Goal: Transaction & Acquisition: Purchase product/service

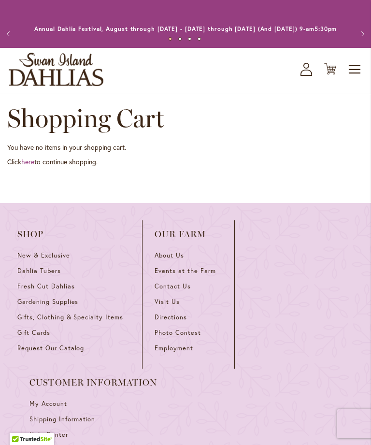
click at [34, 166] on link "here" at bounding box center [27, 161] width 13 height 9
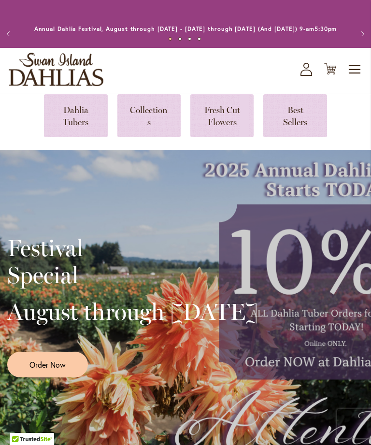
click at [78, 130] on link at bounding box center [75, 115] width 63 height 43
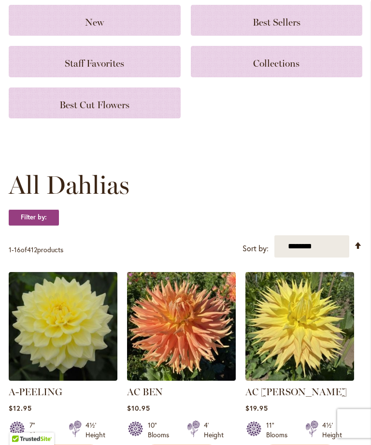
scroll to position [126, 0]
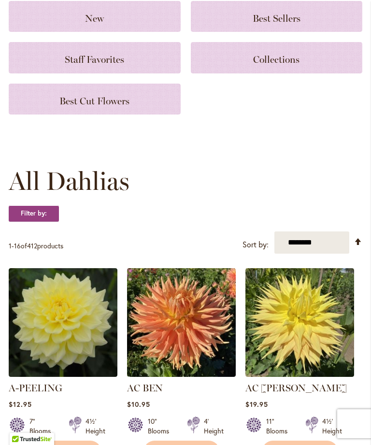
click at [328, 254] on select "**********" at bounding box center [311, 242] width 75 height 22
click at [42, 222] on strong "Filter by:" at bounding box center [34, 213] width 50 height 16
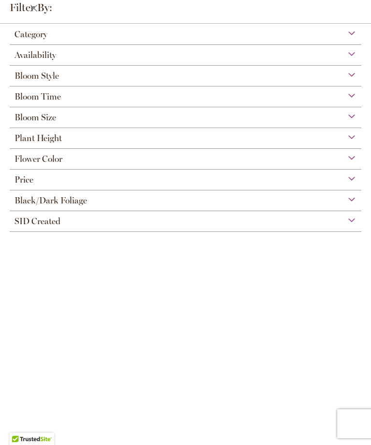
click at [354, 53] on div "Availability" at bounding box center [186, 52] width 352 height 15
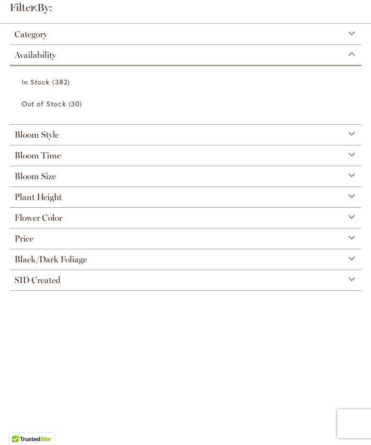
click at [65, 107] on link "Out of Stock 30 items" at bounding box center [187, 103] width 330 height 17
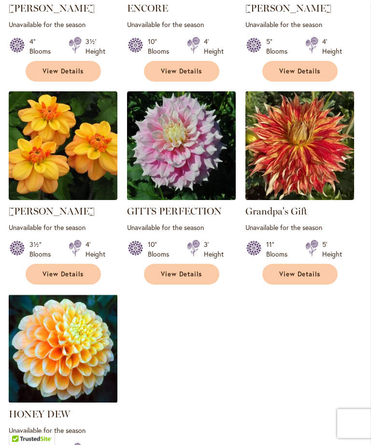
scroll to position [1049, 0]
click at [94, 358] on img at bounding box center [63, 348] width 109 height 109
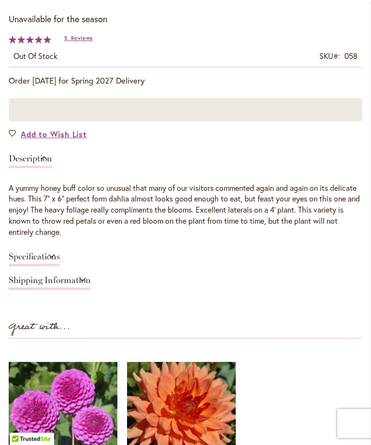
scroll to position [544, 0]
click at [60, 263] on link "Specifications" at bounding box center [34, 259] width 51 height 14
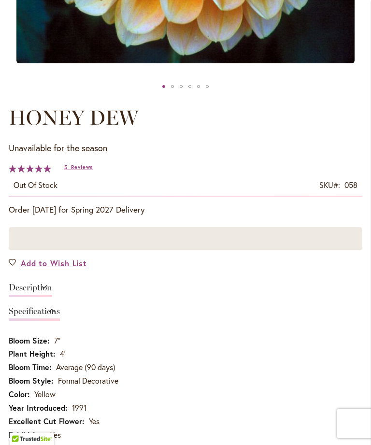
click at [52, 295] on link "Description" at bounding box center [30, 291] width 43 height 14
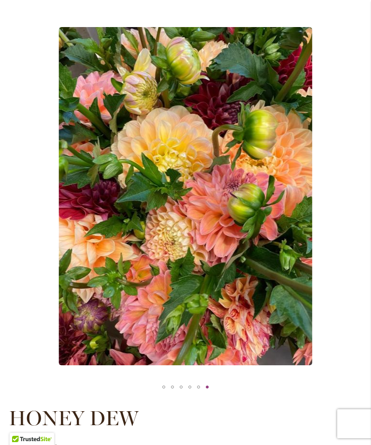
scroll to position [115, 0]
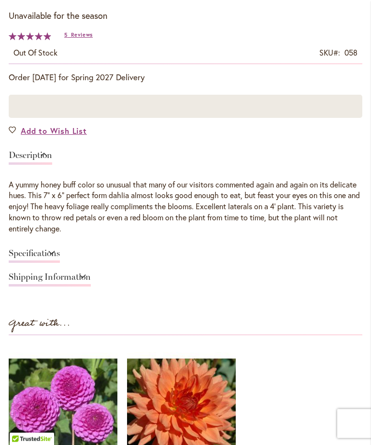
click at [60, 261] on link "Specifications" at bounding box center [34, 256] width 51 height 14
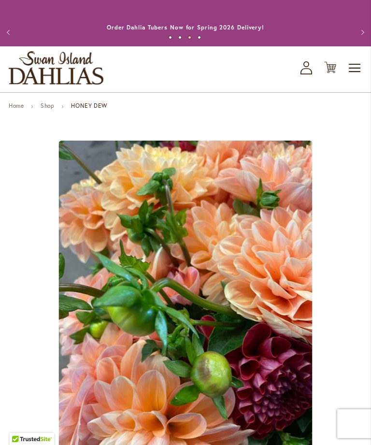
scroll to position [0, 0]
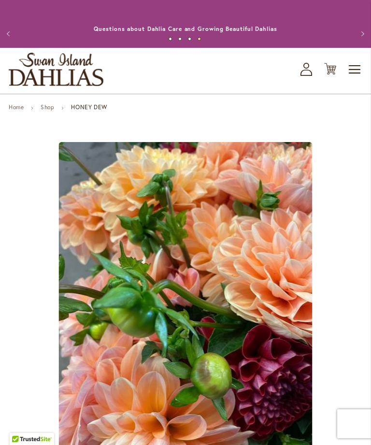
click at [308, 76] on icon "My Account" at bounding box center [307, 69] width 12 height 13
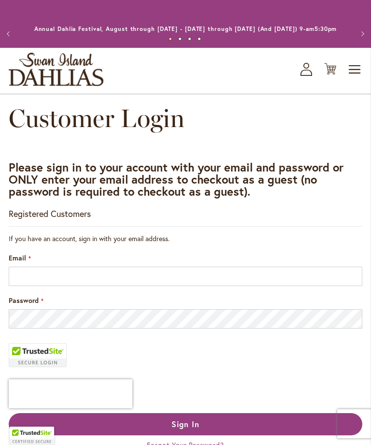
click at [260, 272] on div "Email" at bounding box center [186, 269] width 354 height 33
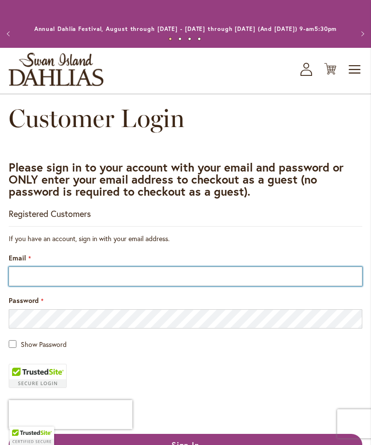
click at [256, 284] on input "Email" at bounding box center [186, 276] width 354 height 19
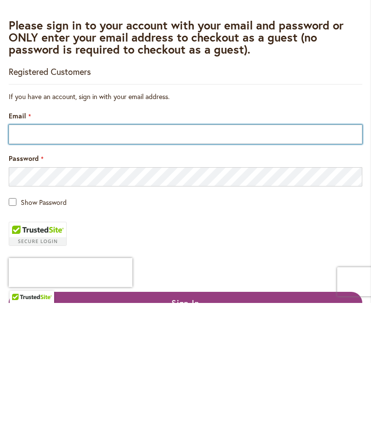
type input "**********"
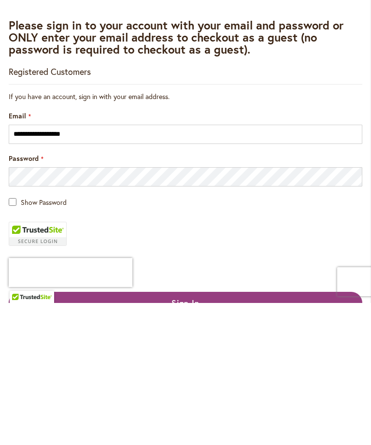
scroll to position [142, 0]
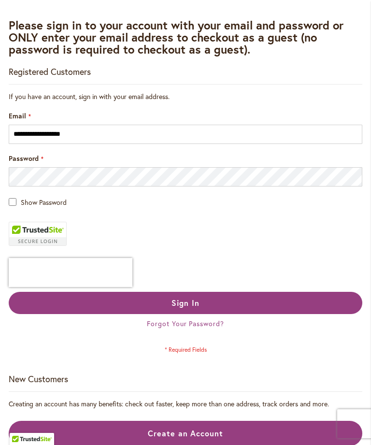
click at [224, 314] on button "Sign In" at bounding box center [186, 303] width 354 height 22
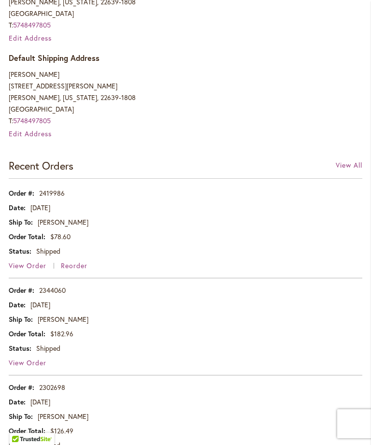
scroll to position [391, 0]
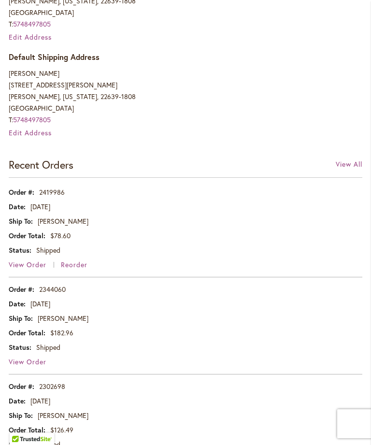
click at [33, 269] on span "View Order" at bounding box center [28, 264] width 38 height 9
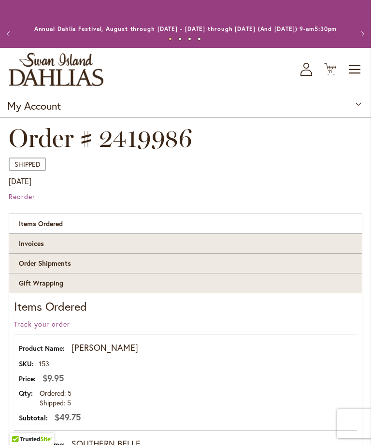
click at [329, 75] on icon at bounding box center [330, 69] width 12 height 12
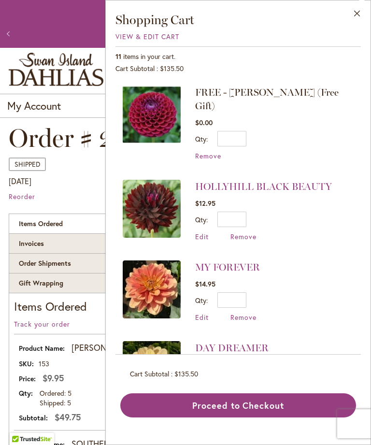
click at [254, 261] on link "MY FOREVER" at bounding box center [227, 267] width 65 height 12
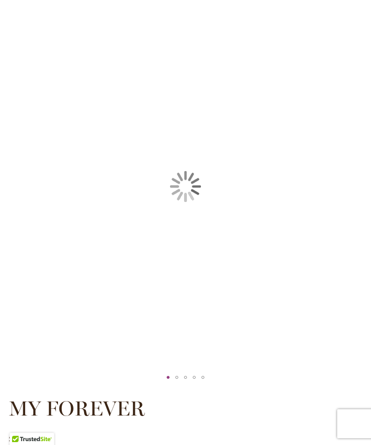
type input "*****"
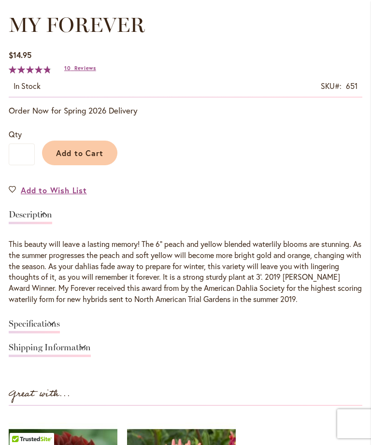
scroll to position [513, 0]
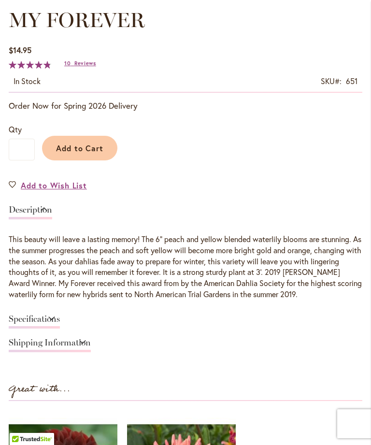
click at [60, 326] on link "Specifications" at bounding box center [34, 322] width 51 height 14
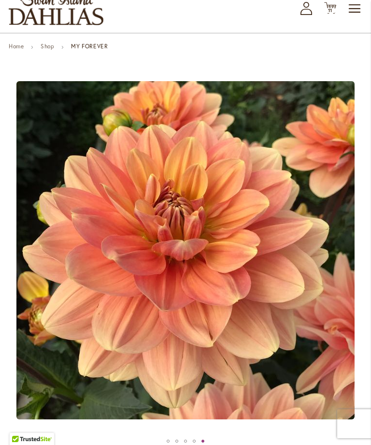
scroll to position [0, 0]
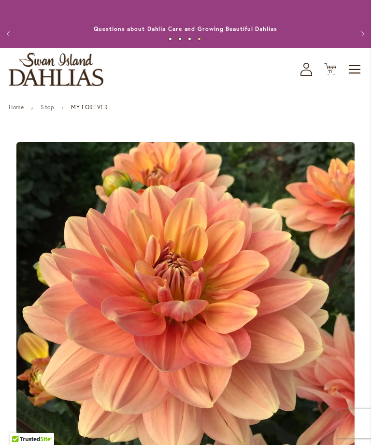
click at [332, 74] on span "11" at bounding box center [330, 71] width 5 height 6
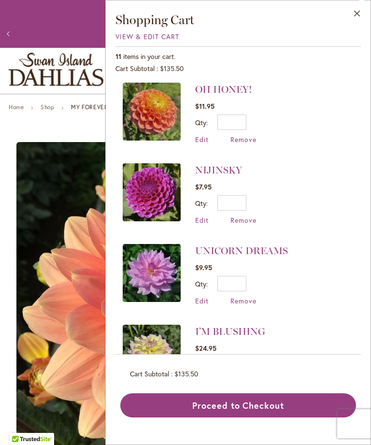
scroll to position [500, 0]
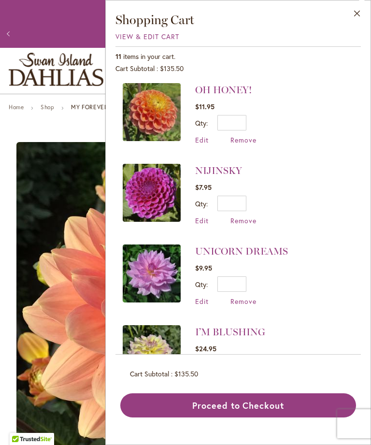
click at [242, 326] on link "I’M BLUSHING" at bounding box center [230, 332] width 70 height 12
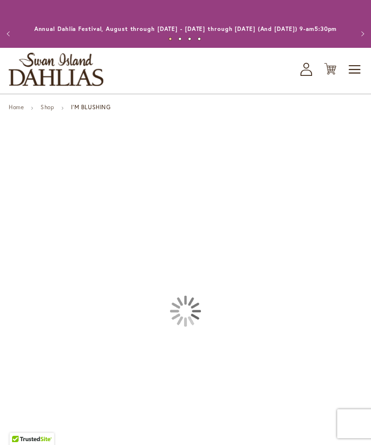
type input "*****"
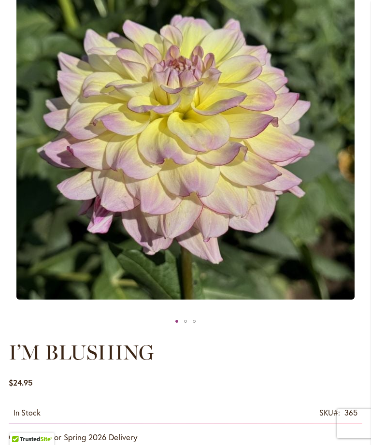
scroll to position [188, 0]
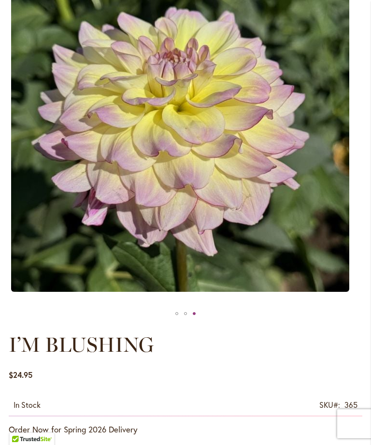
click at [191, 321] on div "I’M BLUSHING" at bounding box center [194, 313] width 9 height 14
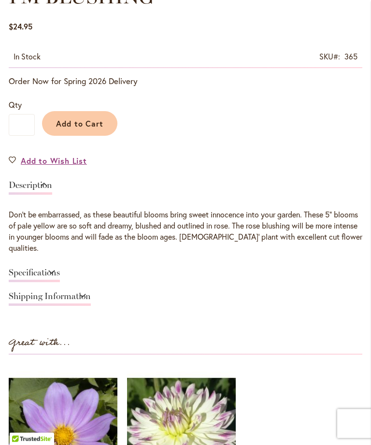
scroll to position [537, 0]
click at [60, 282] on link "Specifications" at bounding box center [34, 275] width 51 height 14
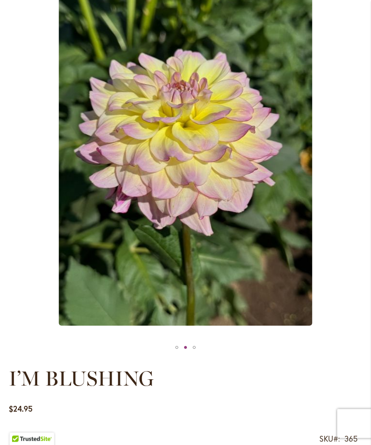
scroll to position [0, 0]
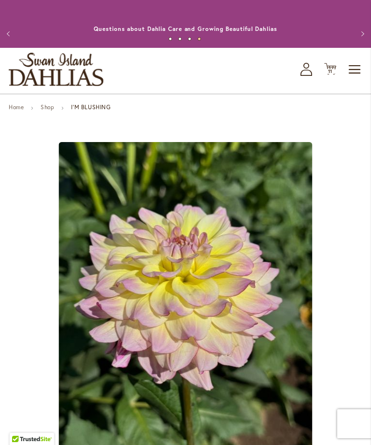
click at [332, 74] on span "11" at bounding box center [330, 71] width 5 height 6
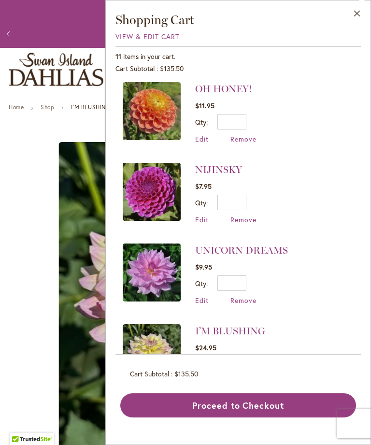
scroll to position [500, 0]
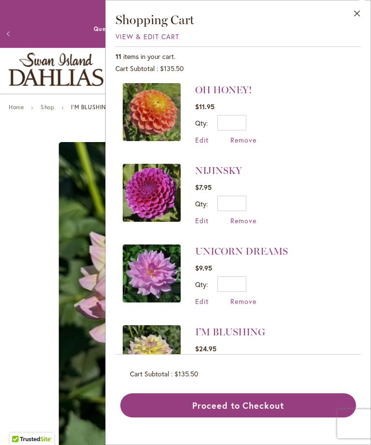
click at [241, 377] on span "Remove" at bounding box center [243, 381] width 26 height 9
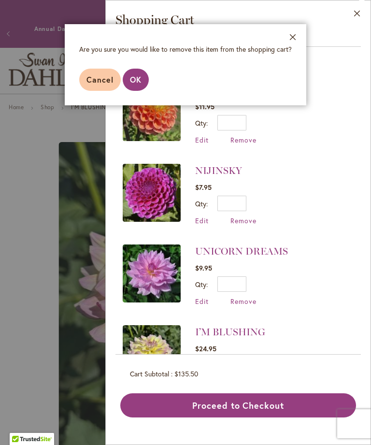
click at [139, 82] on span "OK" at bounding box center [136, 79] width 12 height 10
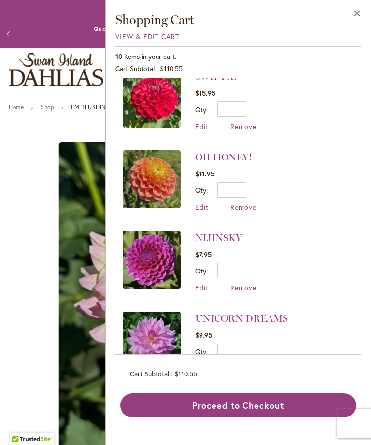
scroll to position [434, 0]
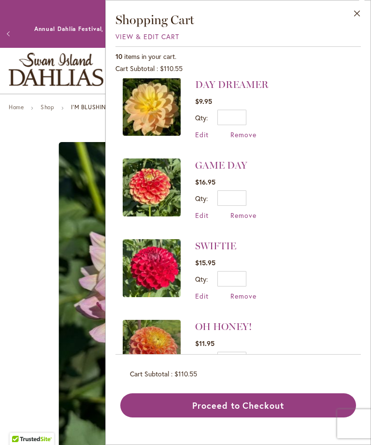
click at [265, 417] on button "Proceed to Checkout" at bounding box center [238, 405] width 236 height 24
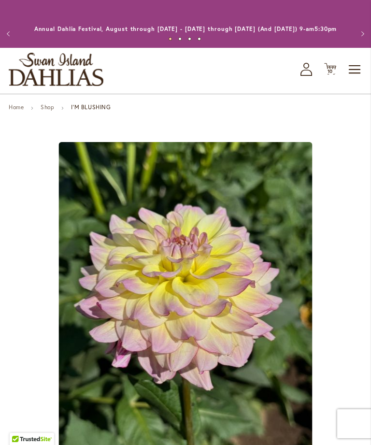
scroll to position [256, 0]
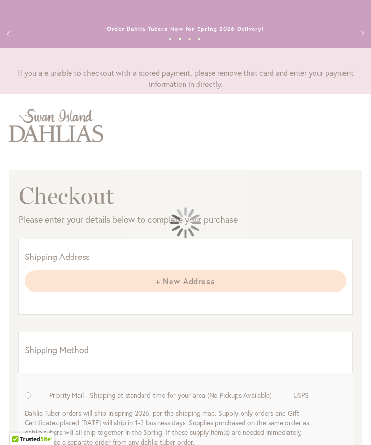
select select "**********"
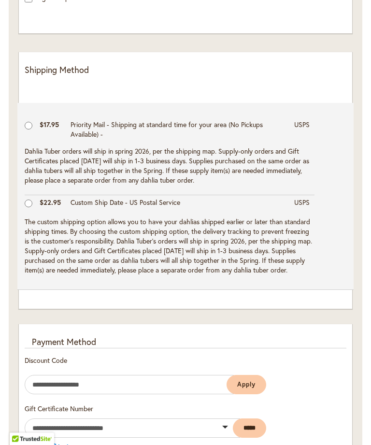
scroll to position [488, 0]
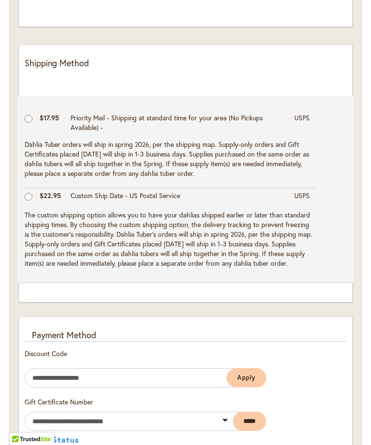
click at [145, 203] on td "Custom Ship Date - US Postal Service" at bounding box center [178, 198] width 224 height 20
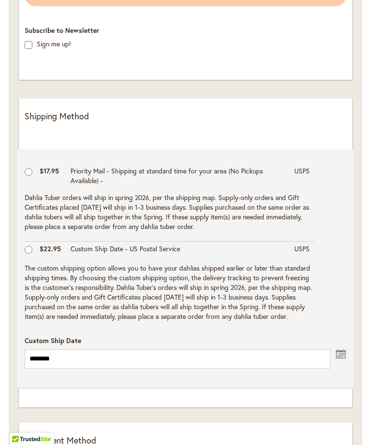
scroll to position [430, 0]
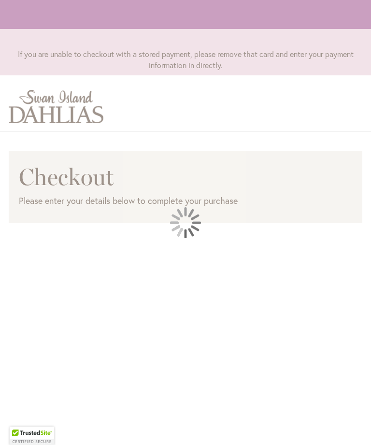
scroll to position [126, 0]
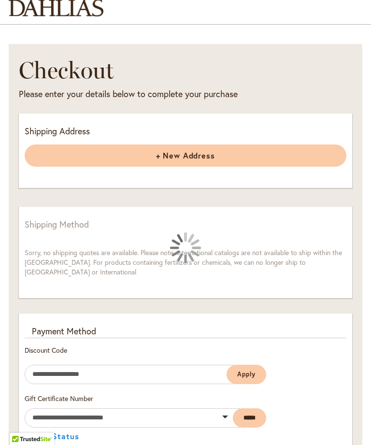
select select "**********"
